Goal: Find specific page/section: Find specific page/section

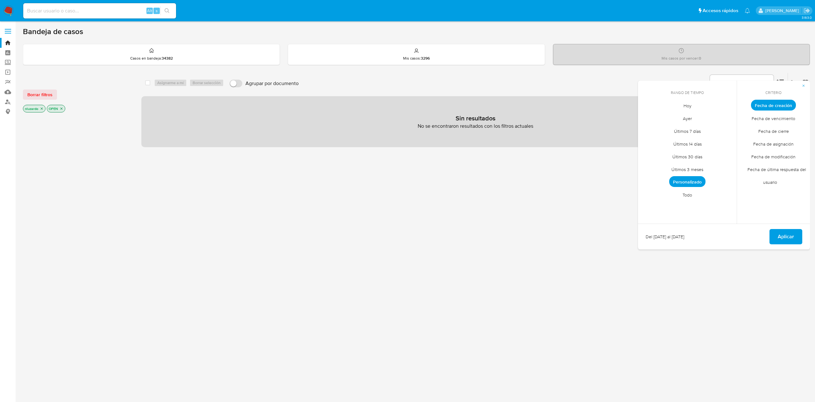
click at [40, 110] on icon "close-filter" at bounding box center [42, 109] width 4 height 4
click at [92, 240] on div at bounding box center [77, 222] width 108 height 217
click at [776, 133] on span "Fecha de cierre" at bounding box center [774, 131] width 44 height 13
click at [684, 120] on span "Ayer" at bounding box center [688, 118] width 22 height 13
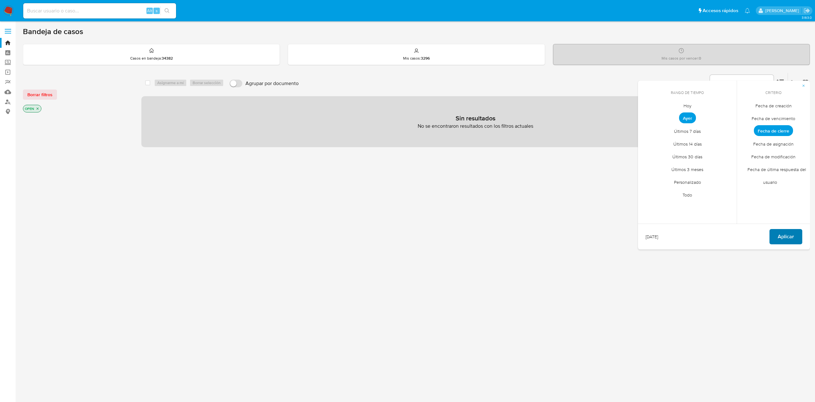
click at [792, 239] on span "Aplicar" at bounding box center [786, 237] width 16 height 14
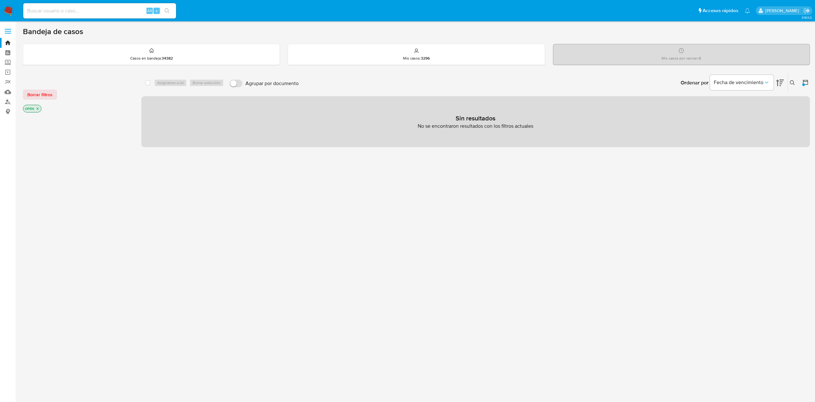
click at [36, 110] on icon "close-filter" at bounding box center [38, 109] width 4 height 4
click at [11, 12] on img at bounding box center [8, 10] width 11 height 11
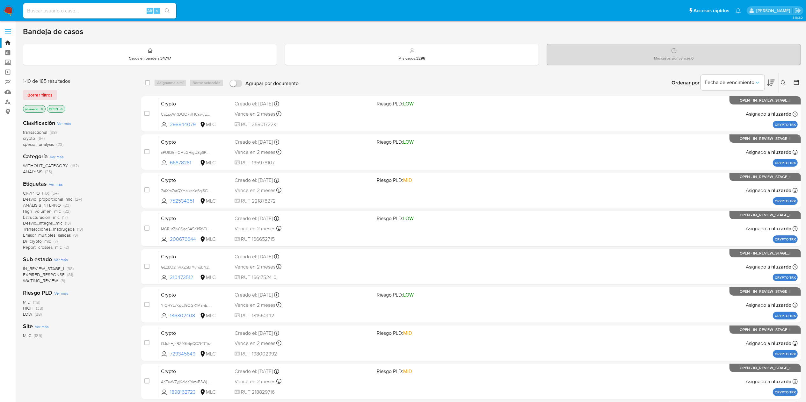
click at [42, 110] on icon "close-filter" at bounding box center [42, 109] width 4 height 4
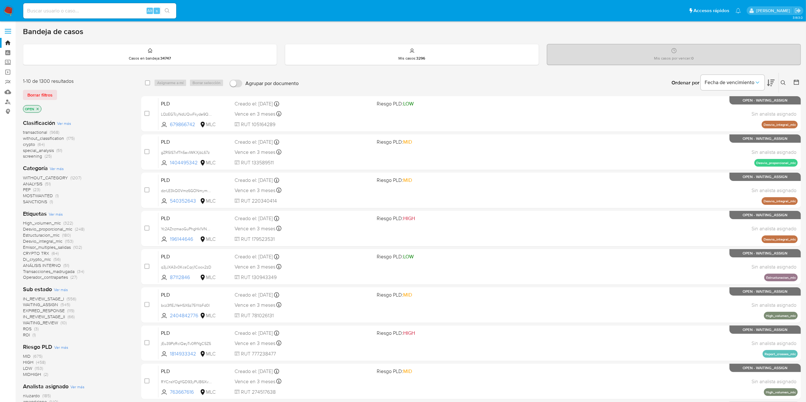
click at [794, 83] on icon at bounding box center [796, 82] width 6 height 6
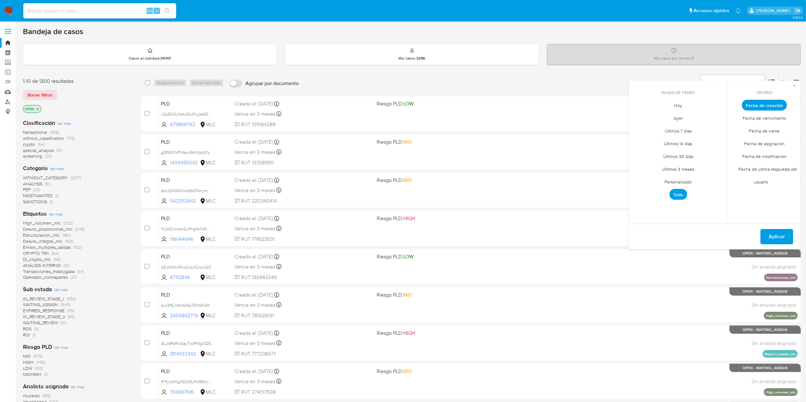
click at [767, 129] on span "Fecha de cierre" at bounding box center [764, 131] width 44 height 13
click at [681, 118] on span "Ayer" at bounding box center [678, 118] width 22 height 13
click at [681, 118] on span "Ayer" at bounding box center [678, 117] width 17 height 11
click at [785, 238] on button "Aplicar" at bounding box center [776, 236] width 33 height 15
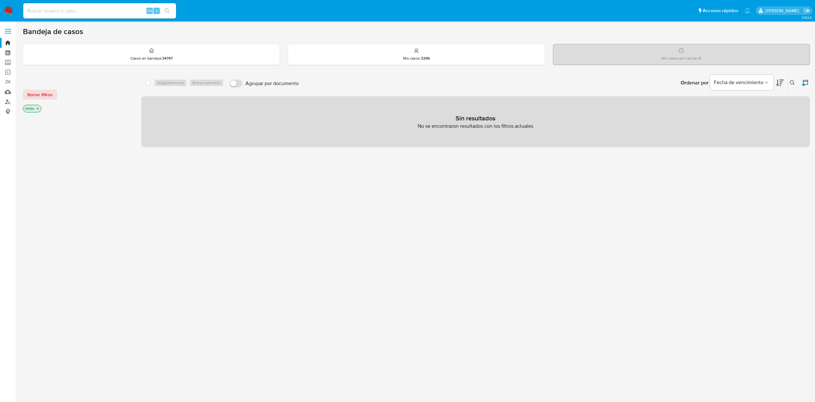
click at [39, 111] on p "OPEN" at bounding box center [32, 108] width 18 height 7
click at [39, 109] on icon "close-filter" at bounding box center [38, 109] width 2 height 2
click at [803, 85] on div at bounding box center [804, 84] width 3 height 3
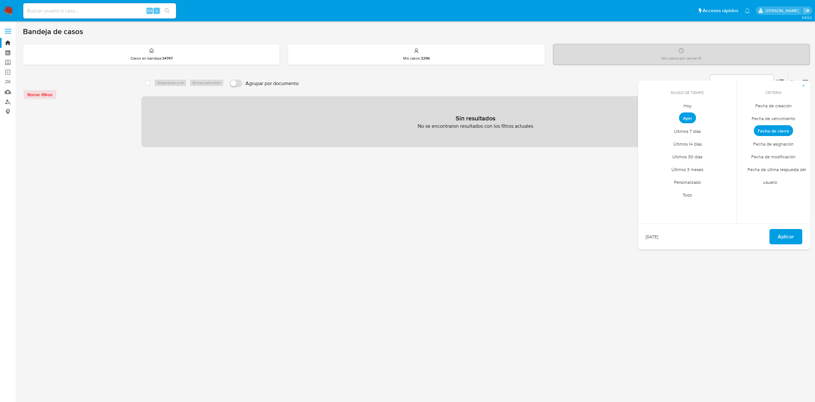
click at [768, 130] on span "Fecha de cierre" at bounding box center [773, 130] width 39 height 11
click at [693, 101] on span "Hoy" at bounding box center [687, 105] width 21 height 13
click at [776, 240] on button "Aplicar" at bounding box center [786, 236] width 33 height 15
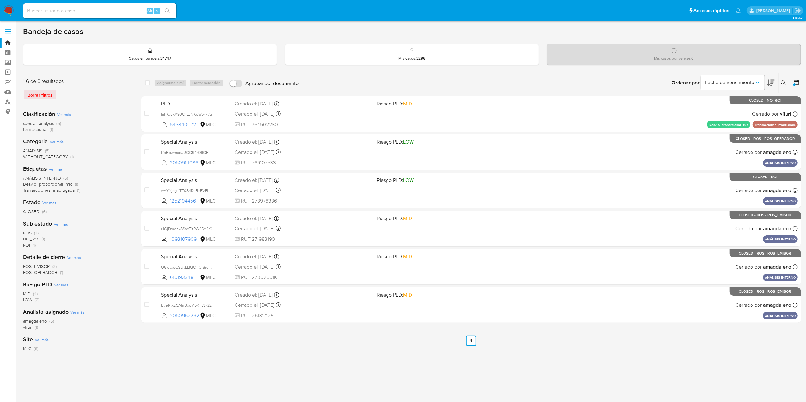
click at [8, 6] on img at bounding box center [8, 10] width 11 height 11
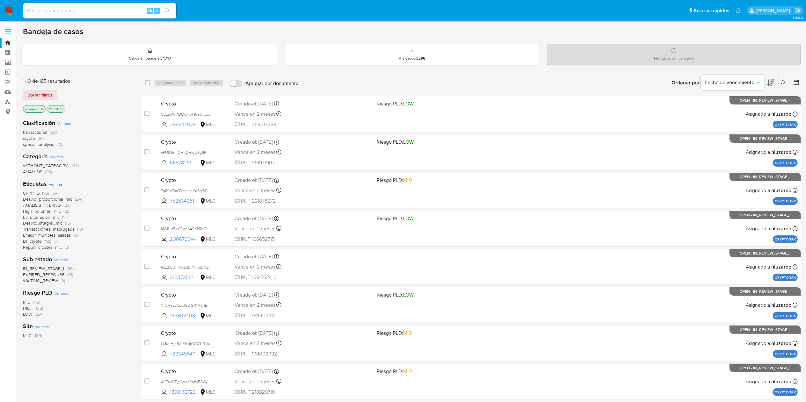
click at [771, 80] on icon at bounding box center [771, 83] width 8 height 8
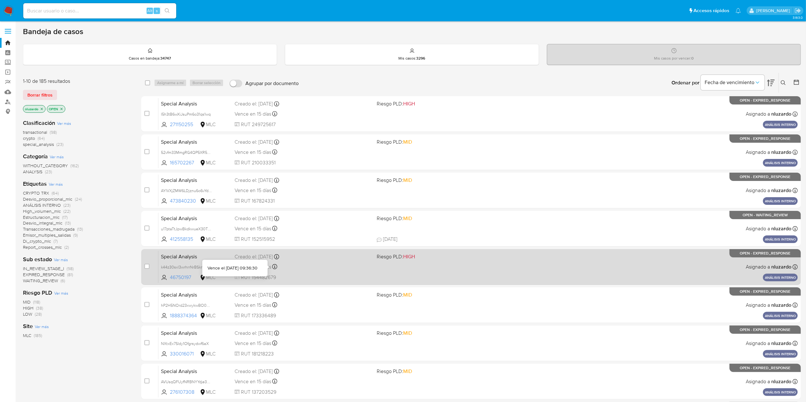
scroll to position [124, 0]
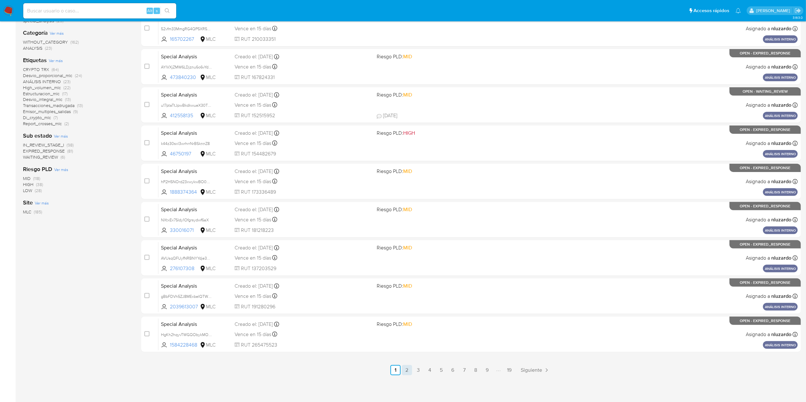
click at [410, 370] on link "2" at bounding box center [407, 370] width 10 height 10
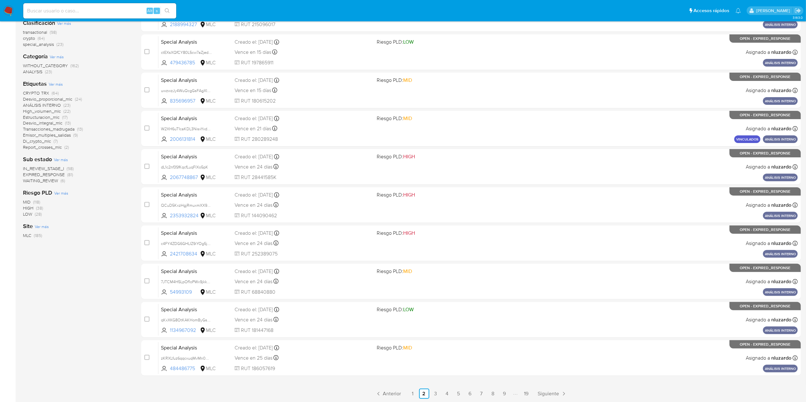
scroll to position [102, 0]
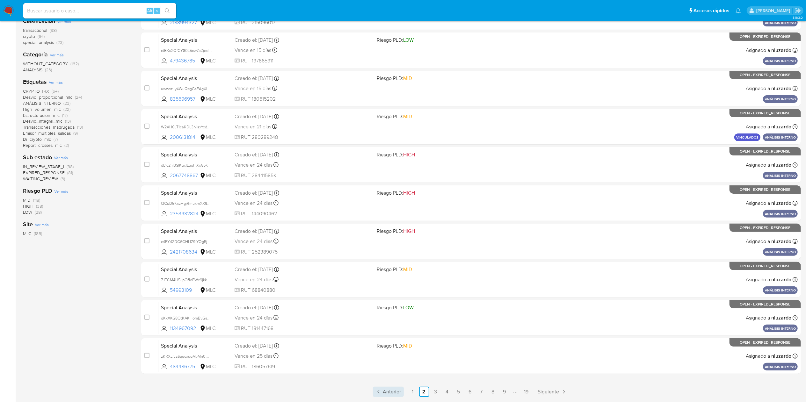
click at [385, 390] on span "Anterior" at bounding box center [392, 391] width 18 height 5
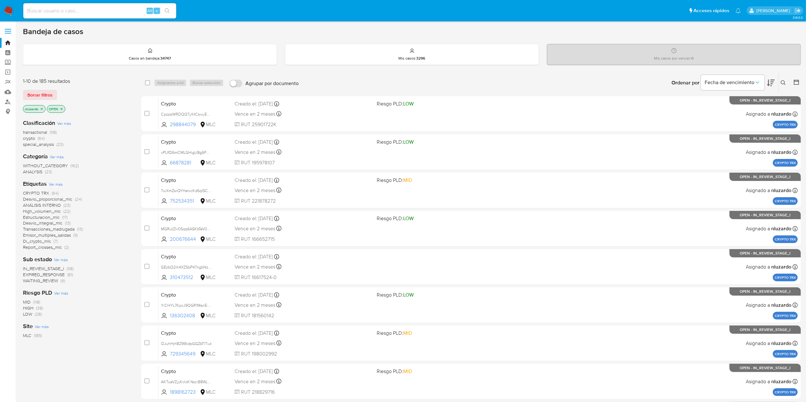
click at [129, 13] on input at bounding box center [99, 11] width 153 height 8
paste input "zKRXLfuz6qqcxuqMvMn0Q0EB"
type input "zKRXLfuz6qqcxuqMvMn0Q0EB"
click at [162, 10] on button "search-icon" at bounding box center [167, 10] width 13 height 9
